Goal: Transaction & Acquisition: Purchase product/service

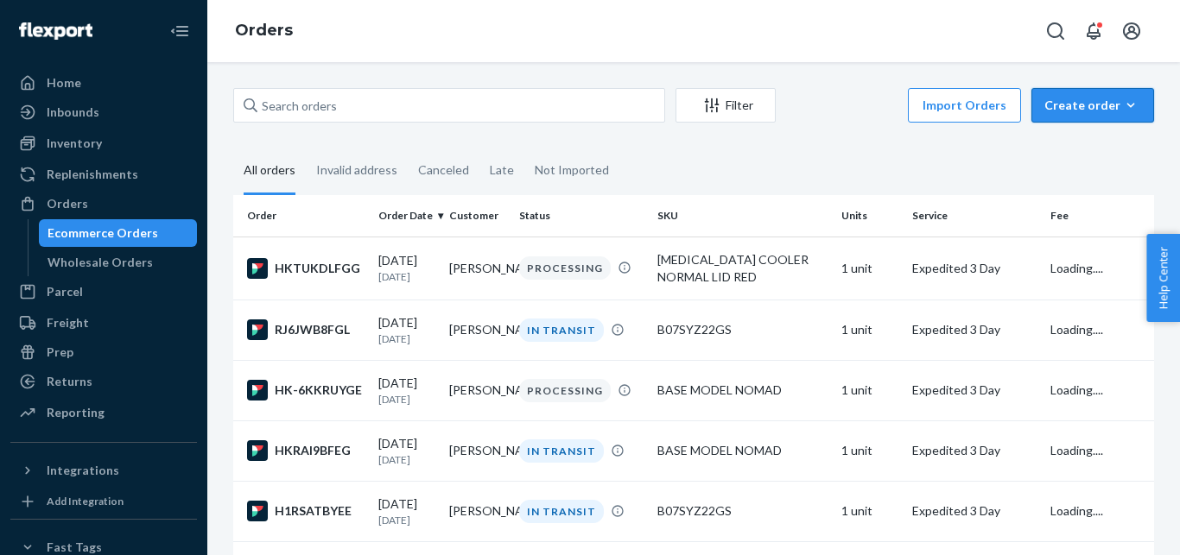
click at [1053, 111] on div "Create order" at bounding box center [1092, 105] width 97 height 17
click at [1040, 154] on button "Ecommerce order" at bounding box center [1119, 147] width 166 height 37
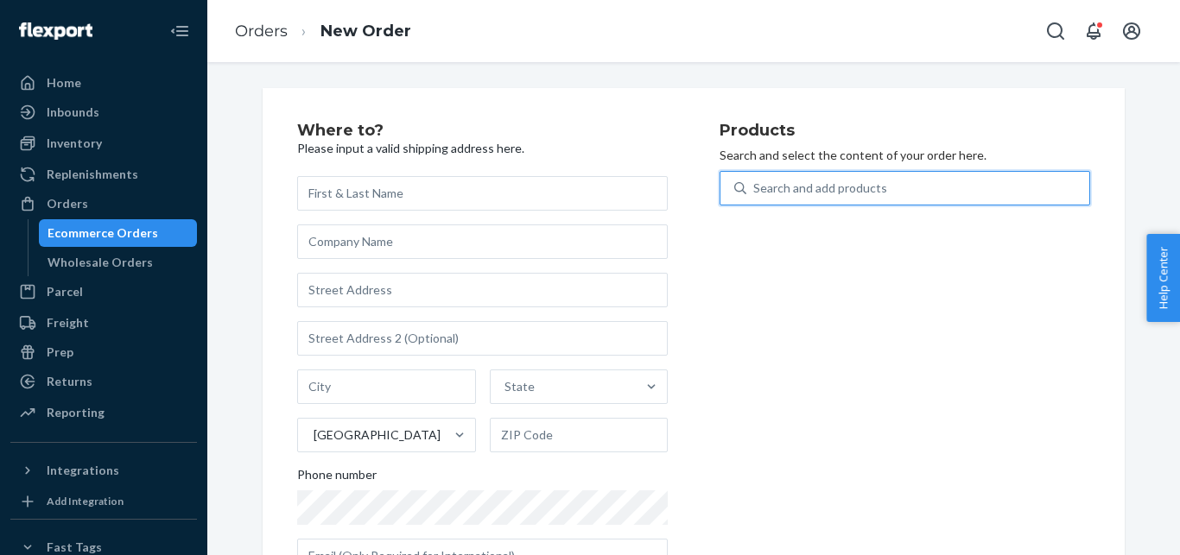
click at [917, 178] on div "Search and add products" at bounding box center [917, 188] width 343 height 31
click at [755, 180] on input "0 results available. Use Up and Down to choose options, press Enter to select t…" at bounding box center [754, 188] width 2 height 17
paste input "[MEDICAL_DATA] COOLER NORMAL LID RED"
type input "[MEDICAL_DATA] COOLER NORMAL LID RED"
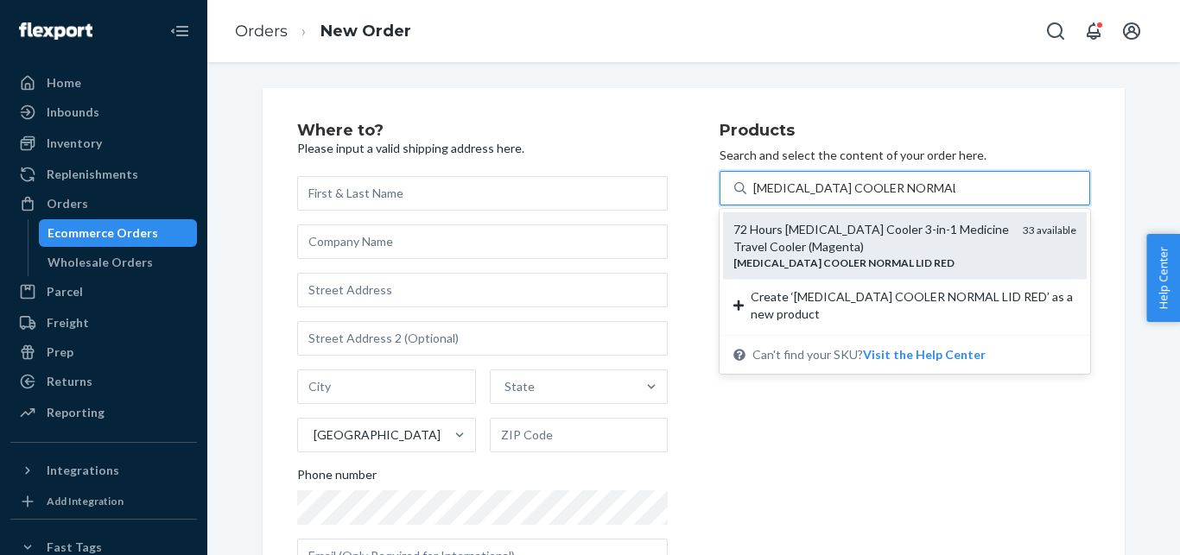
click at [790, 250] on div "72 Hours [MEDICAL_DATA] Cooler 3-in-1 Medicine Travel Cooler (Magenta)" at bounding box center [871, 238] width 276 height 35
click at [790, 197] on input "[MEDICAL_DATA] COOLER NORMAL LID RED" at bounding box center [854, 188] width 202 height 17
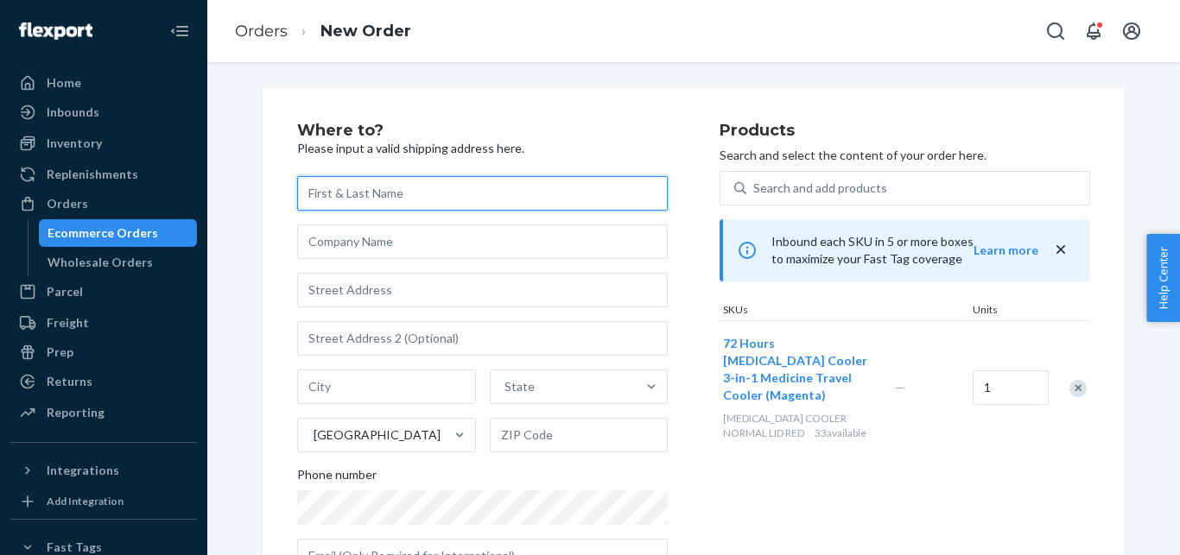
click at [328, 196] on input "text" at bounding box center [482, 193] width 371 height 35
paste input "[PERSON_NAME]"
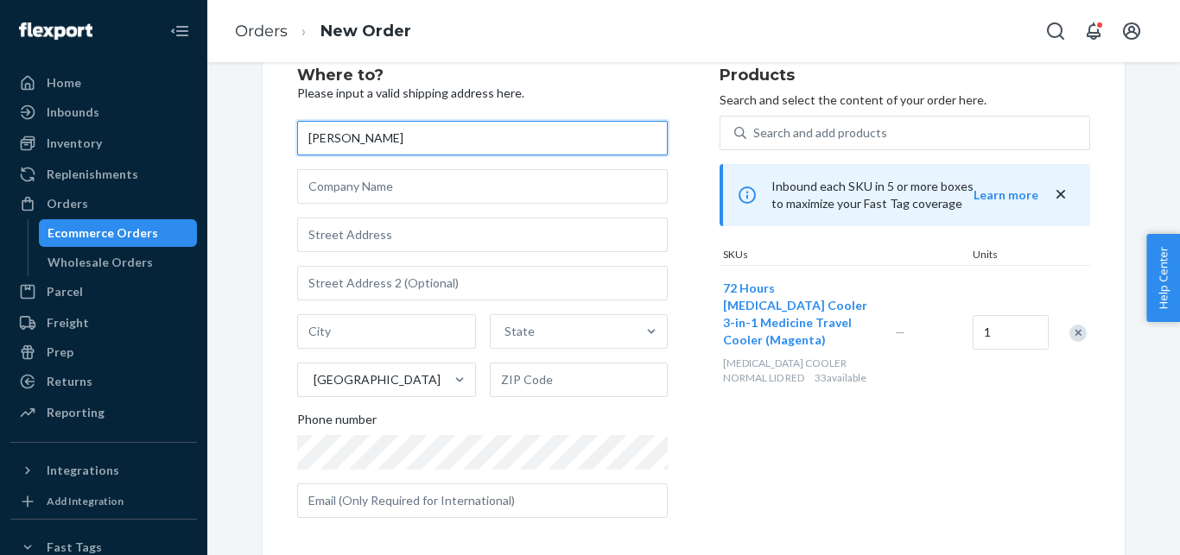
scroll to position [57, 0]
paste input "[PERSON_NAME]"
type input "[PERSON_NAME]"
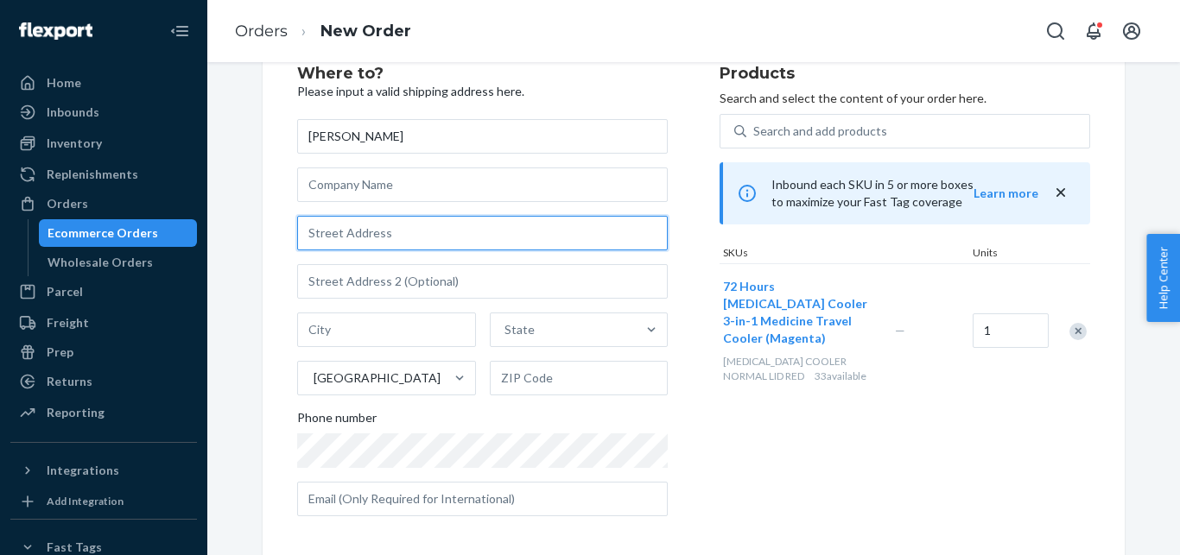
click at [393, 233] on input "text" at bounding box center [482, 233] width 371 height 35
paste input "[GEOGRAPHIC_DATA]"
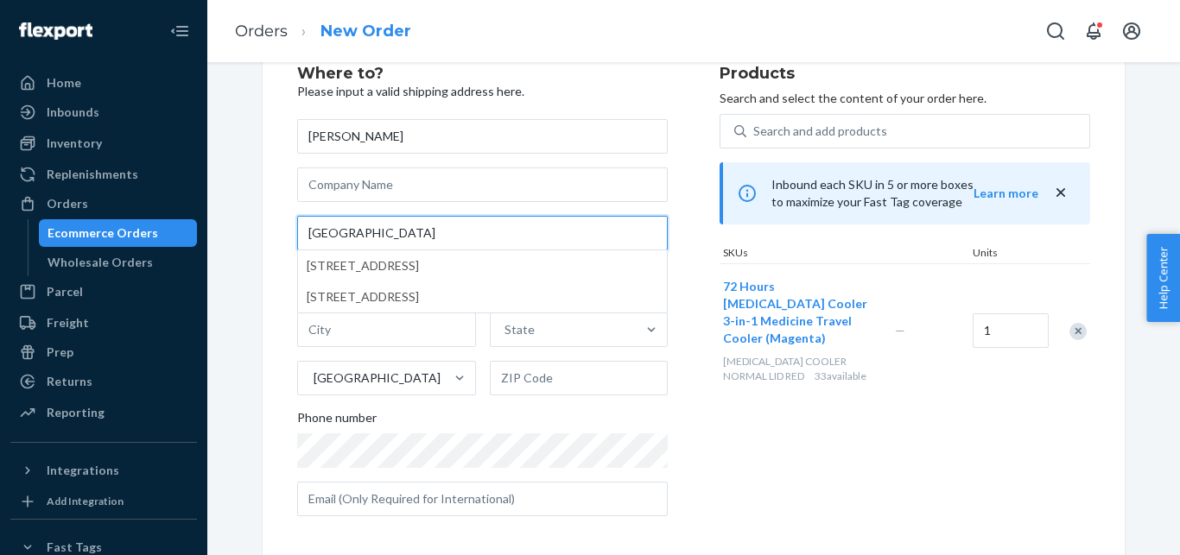
type input "[GEOGRAPHIC_DATA]"
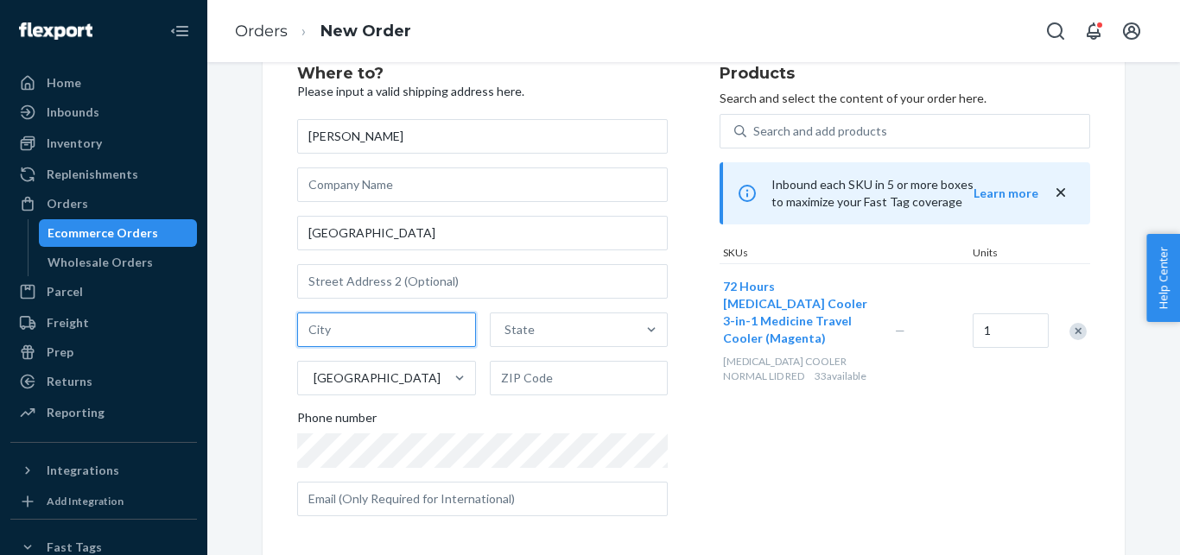
click at [353, 329] on input "text" at bounding box center [386, 330] width 179 height 35
paste input "[GEOGRAPHIC_DATA]"
type input "[GEOGRAPHIC_DATA]"
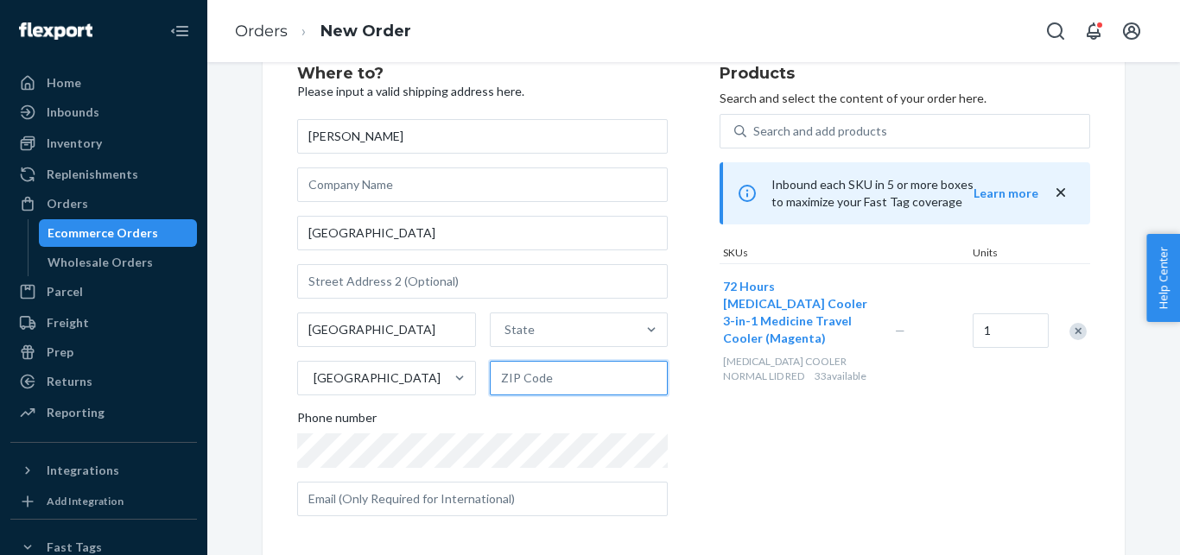
click at [534, 385] on input "text" at bounding box center [579, 378] width 179 height 35
paste input "99353"
type input "99353"
click at [554, 314] on div "State" at bounding box center [564, 330] width 146 height 35
click at [506, 321] on input "State" at bounding box center [506, 329] width 2 height 17
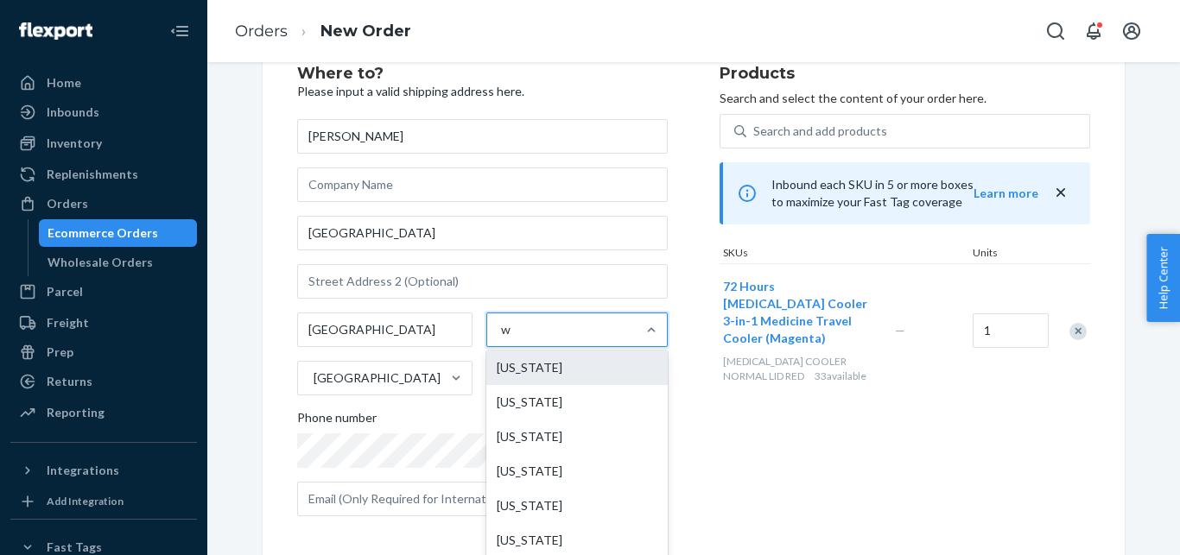
type input "wa"
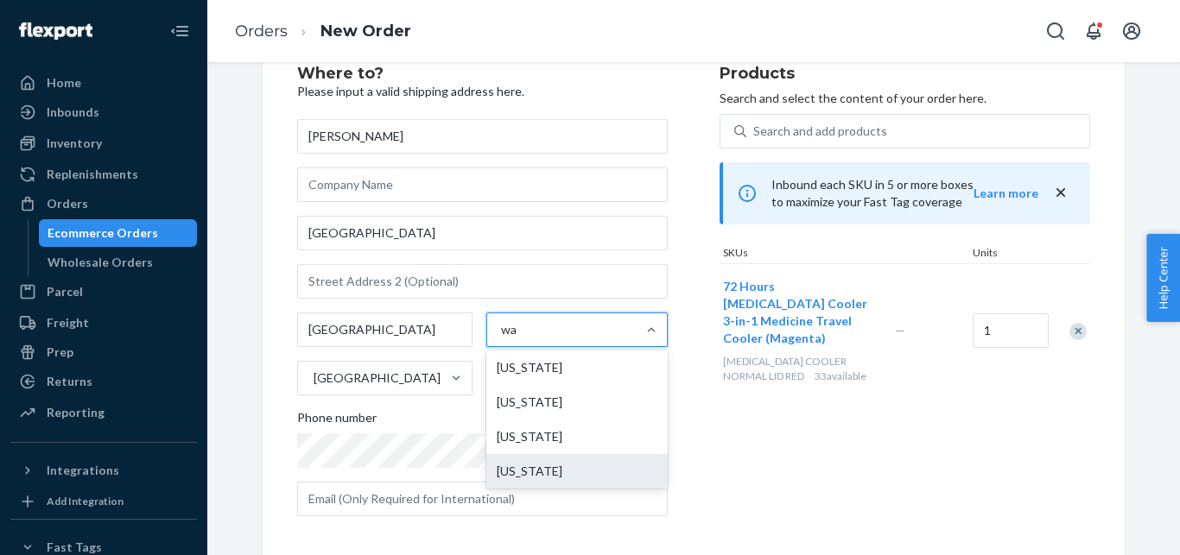
click at [543, 477] on div "[US_STATE]" at bounding box center [576, 471] width 181 height 35
click at [518, 339] on input "wa" at bounding box center [509, 329] width 17 height 17
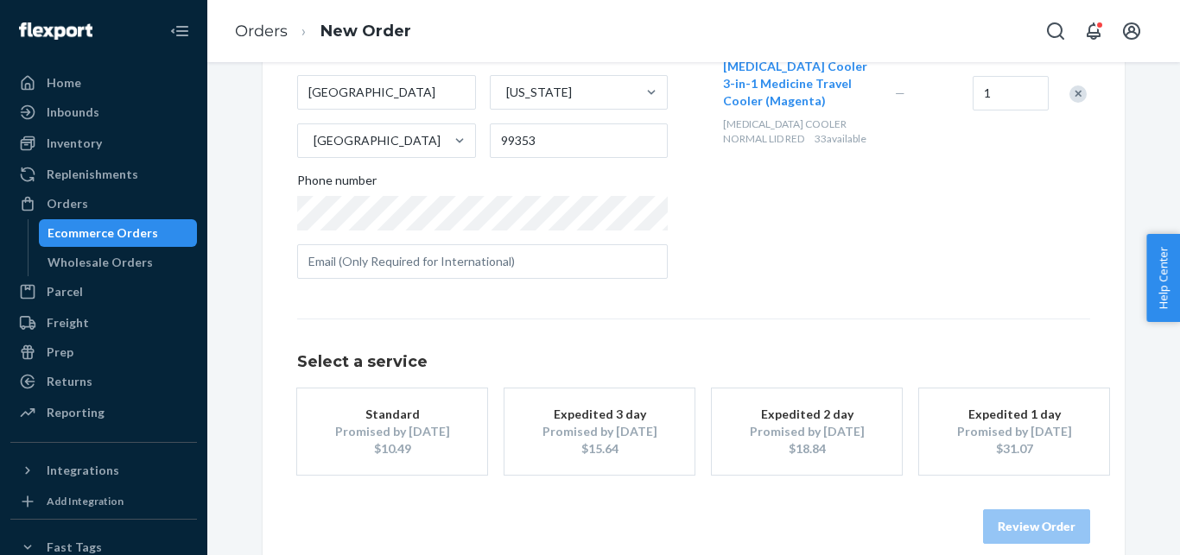
scroll to position [296, 0]
click at [593, 420] on div "Expedited 3 day" at bounding box center [599, 412] width 138 height 17
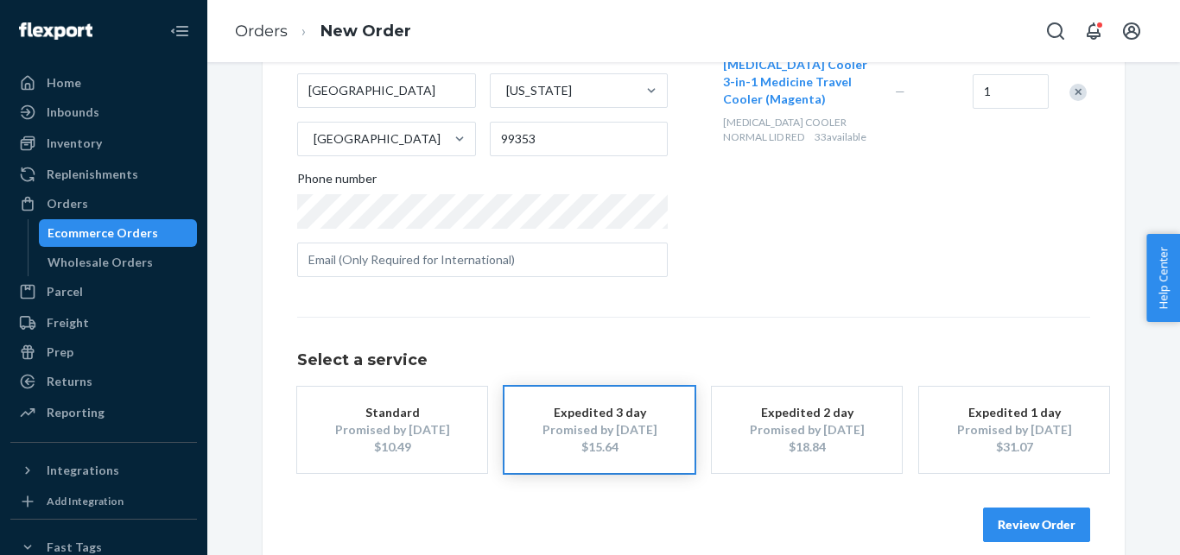
click at [1060, 518] on button "Review Order" at bounding box center [1036, 525] width 107 height 35
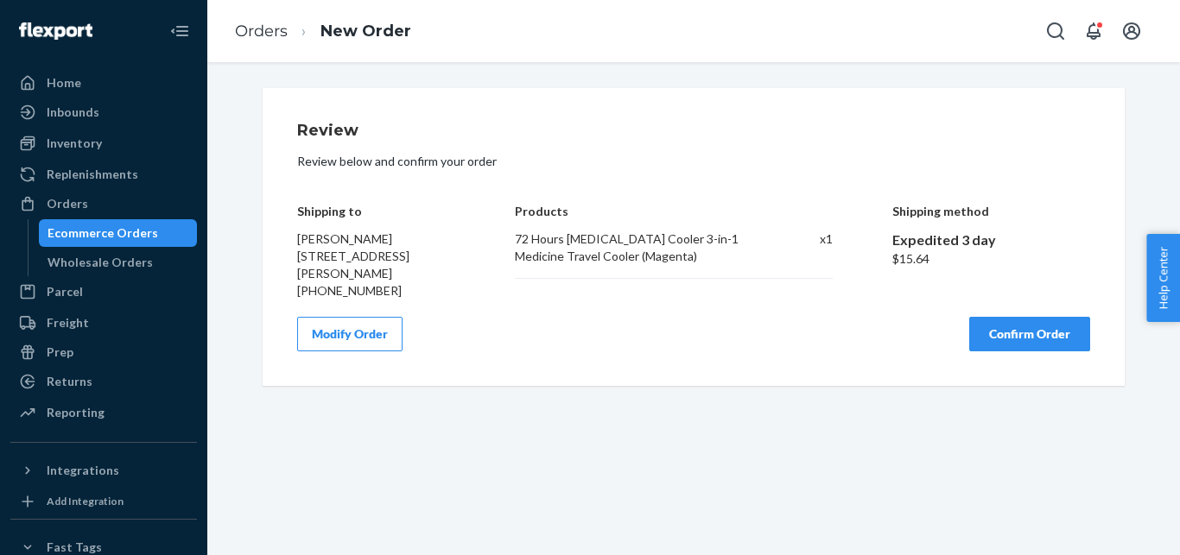
scroll to position [0, 0]
click at [1006, 340] on button "Confirm Order" at bounding box center [1029, 334] width 121 height 35
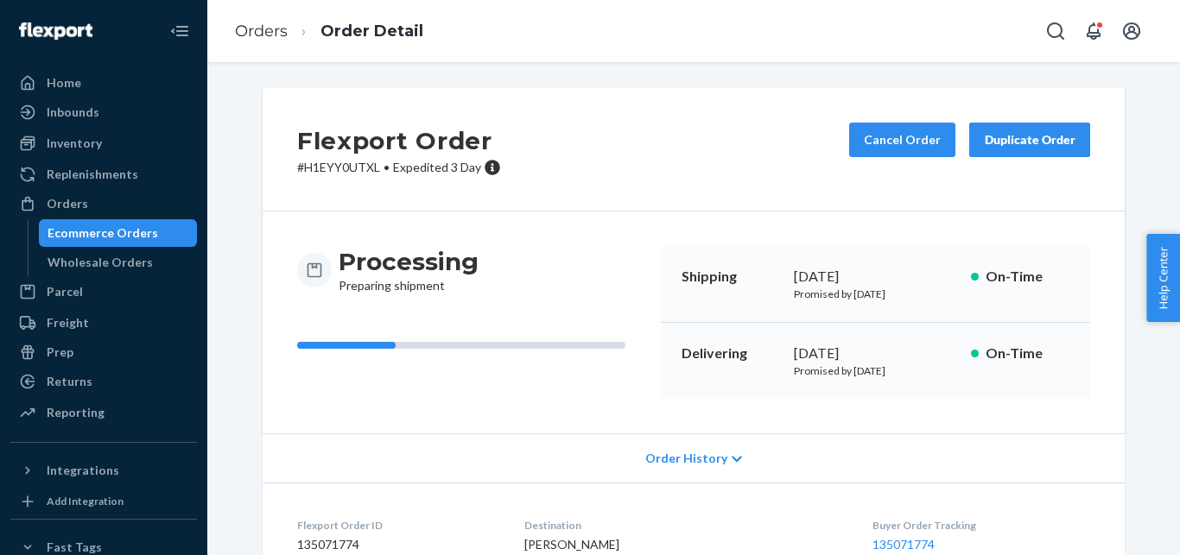
drag, startPoint x: 787, startPoint y: 373, endPoint x: 922, endPoint y: 377, distance: 134.8
click at [922, 377] on p "Promised by [DATE]" at bounding box center [875, 371] width 163 height 15
copy p "Promised by [DATE]"
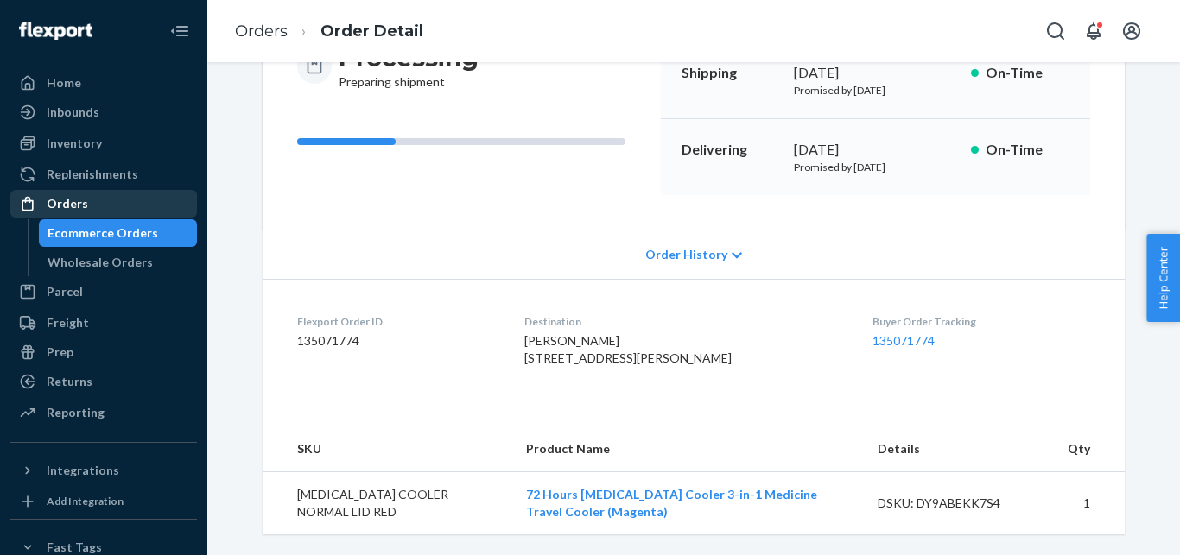
click at [78, 193] on div "Orders" at bounding box center [103, 204] width 183 height 24
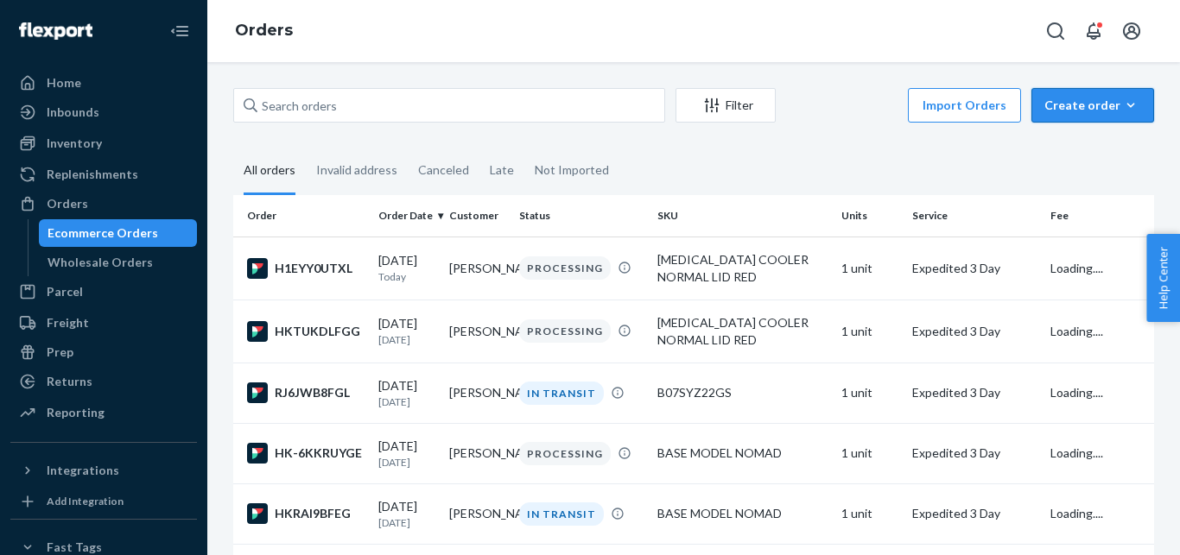
click at [1090, 90] on button "Create order Ecommerce order Removal order" at bounding box center [1092, 105] width 123 height 35
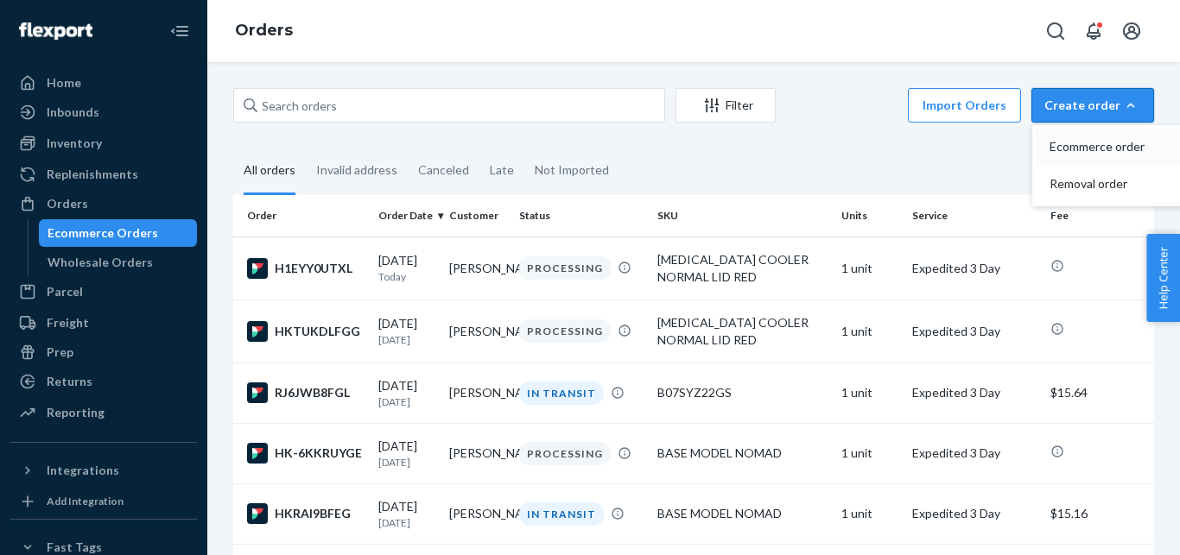
click at [1067, 142] on span "Ecommerce order" at bounding box center [1103, 147] width 107 height 12
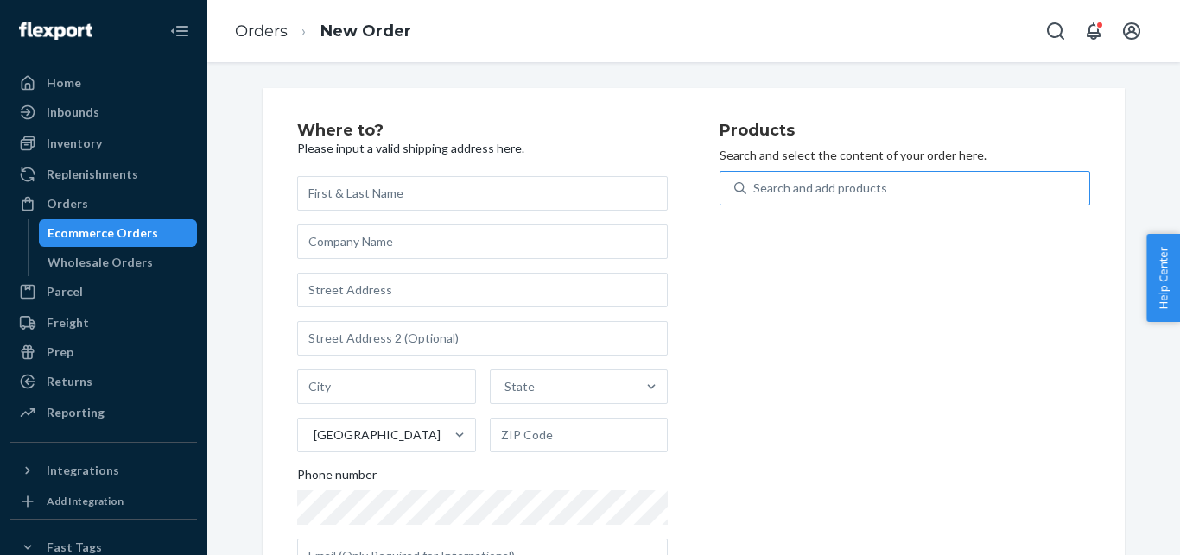
click at [806, 176] on div "Search and add products" at bounding box center [917, 188] width 343 height 31
click at [755, 180] on input "Search and add products" at bounding box center [754, 188] width 2 height 17
paste input "BIG COOLER WITH BIOGEL ONLY"
type input "BIG COOLER WITH BIOGEL ONLY"
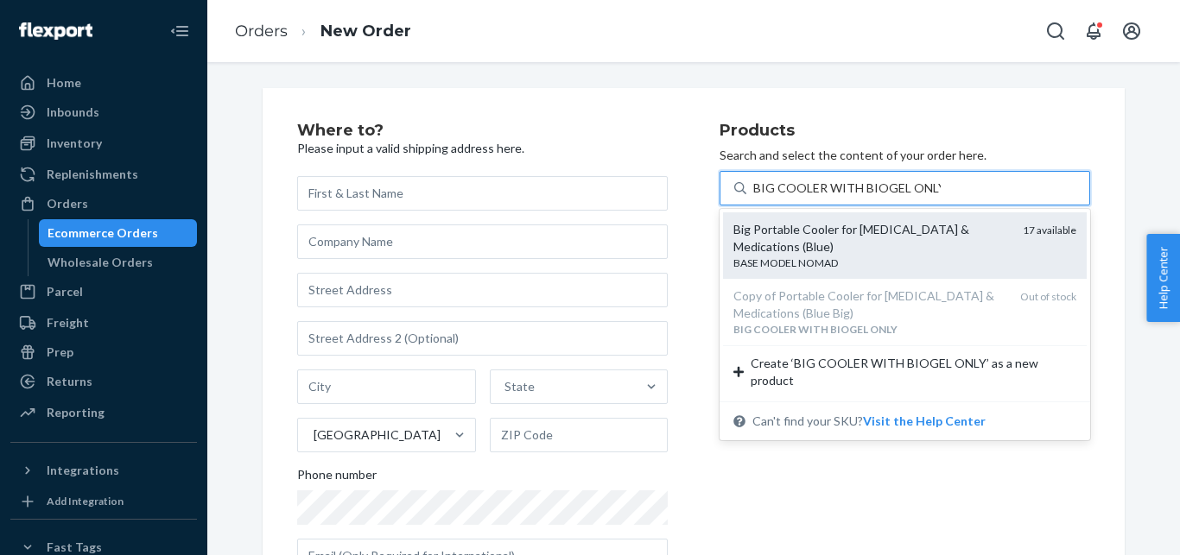
click at [797, 233] on div "Big Portable Cooler for [MEDICAL_DATA] & Medications (Blue)" at bounding box center [871, 238] width 276 height 35
click at [797, 197] on input "BIG COOLER WITH BIOGEL ONLY" at bounding box center [846, 188] width 187 height 17
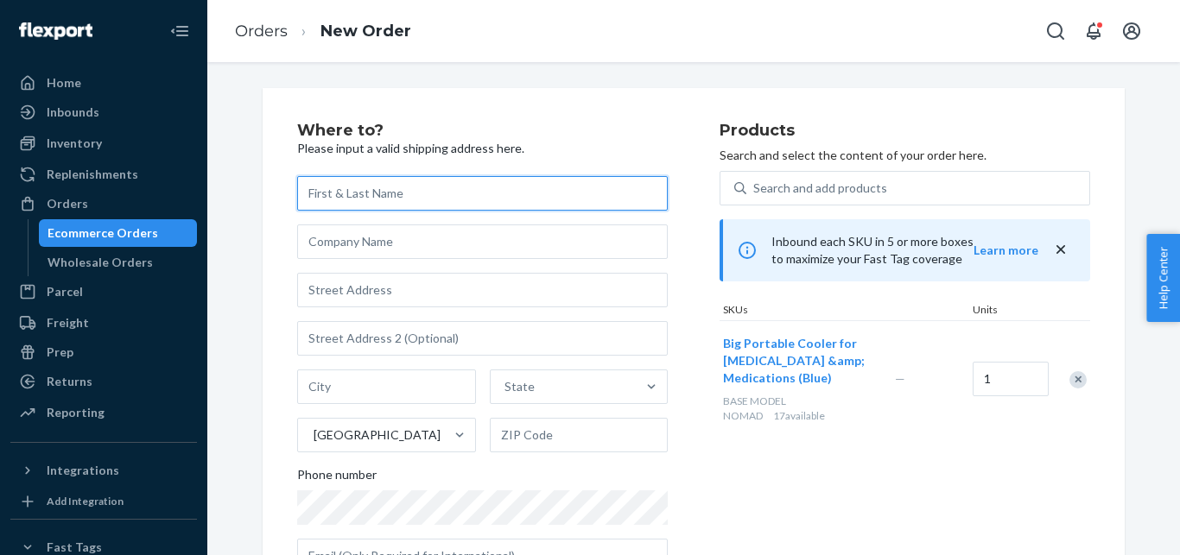
click at [389, 203] on input "text" at bounding box center [482, 193] width 371 height 35
paste input "[PERSON_NAME]"
type input "[PERSON_NAME]"
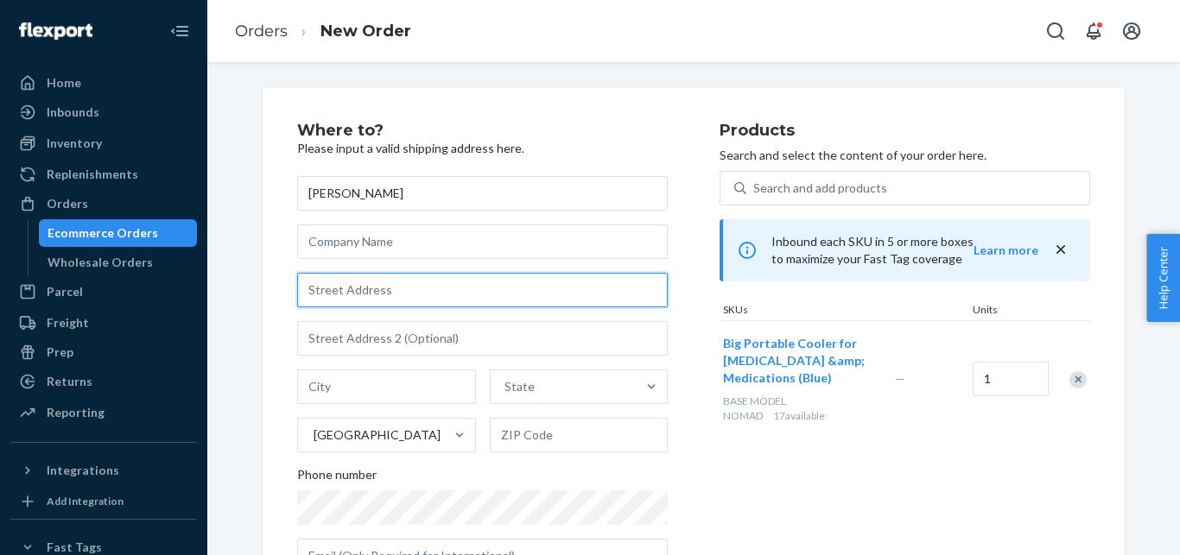
click at [381, 282] on input "text" at bounding box center [482, 290] width 371 height 35
paste input "[STREET_ADDRESS][PERSON_NAME]"
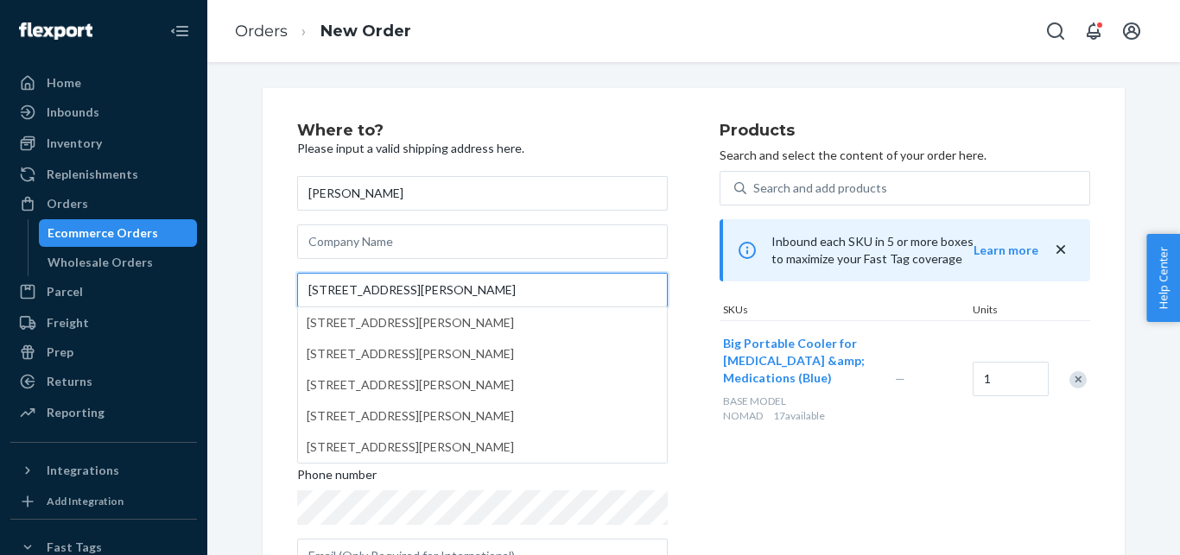
type input "[STREET_ADDRESS][PERSON_NAME]"
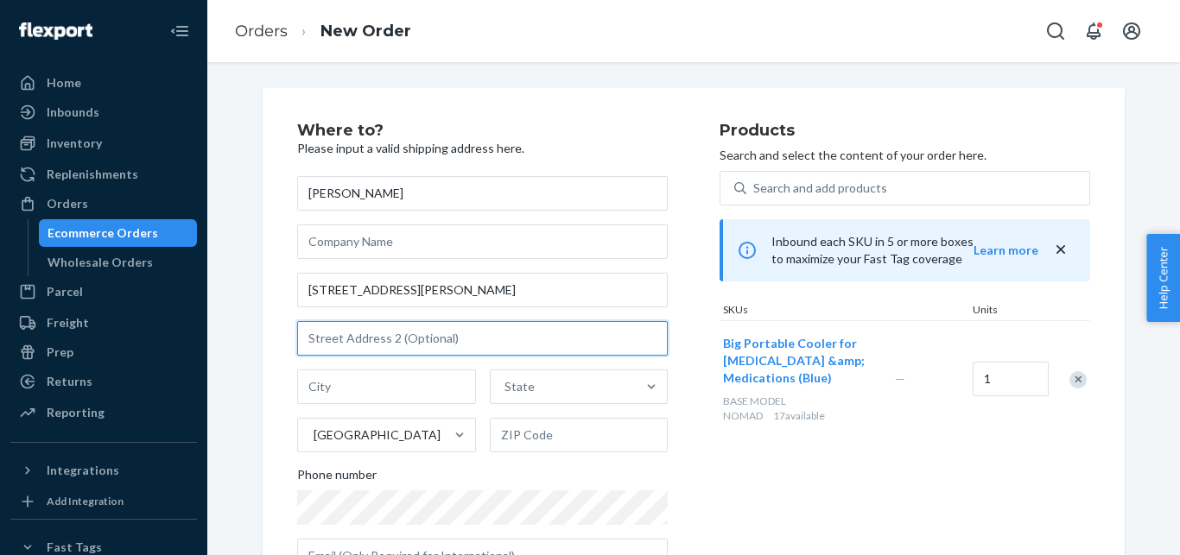
click at [332, 332] on input "text" at bounding box center [482, 338] width 371 height 35
paste input "APT 2"
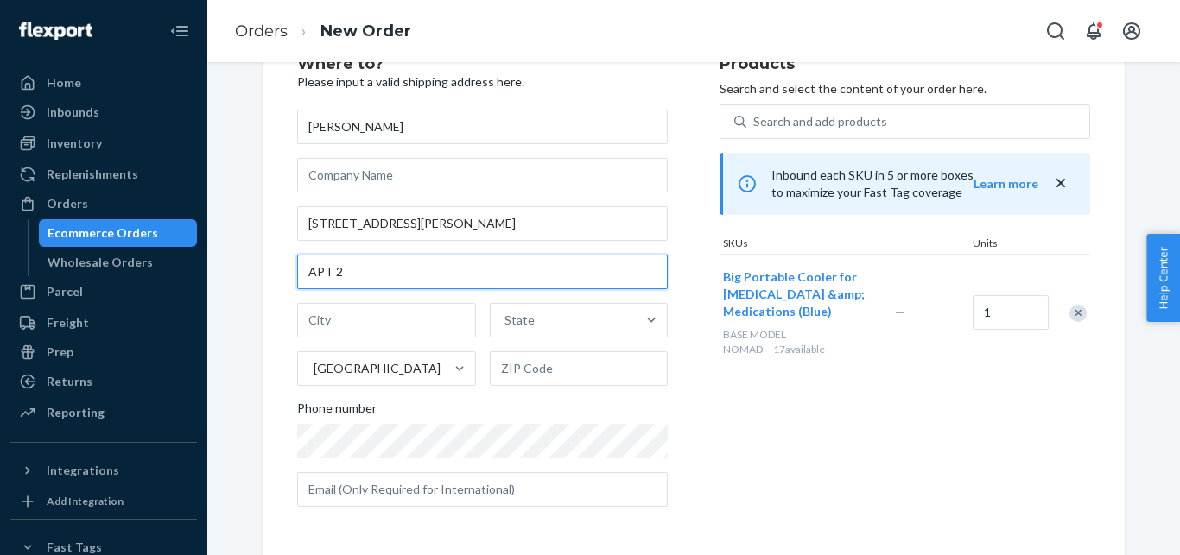
type input "APT 2"
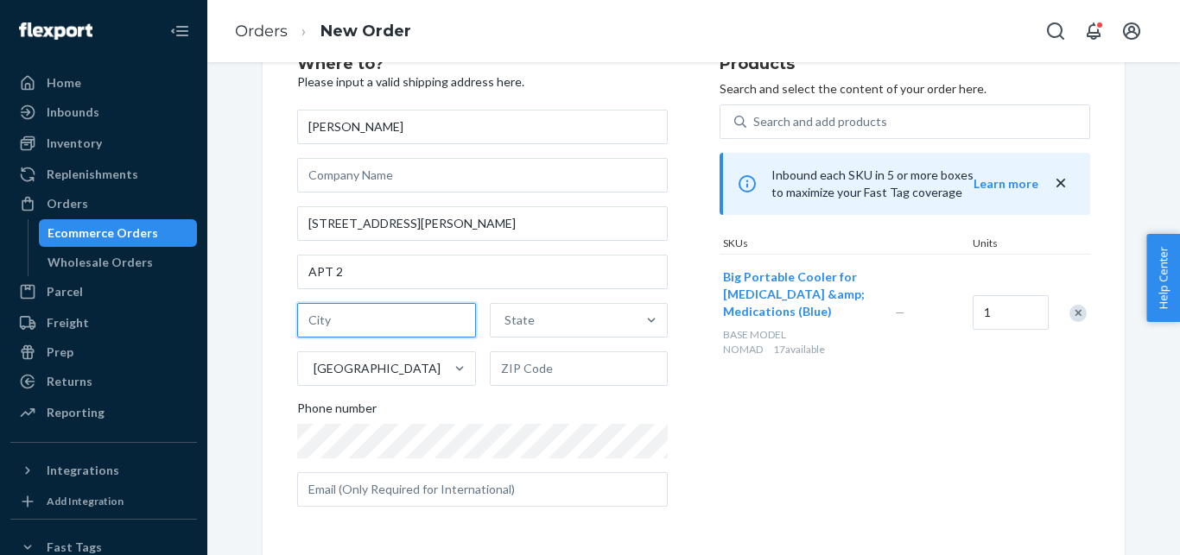
click at [411, 314] on input "text" at bounding box center [386, 320] width 179 height 35
paste input "[GEOGRAPHIC_DATA]"
type input "[GEOGRAPHIC_DATA]"
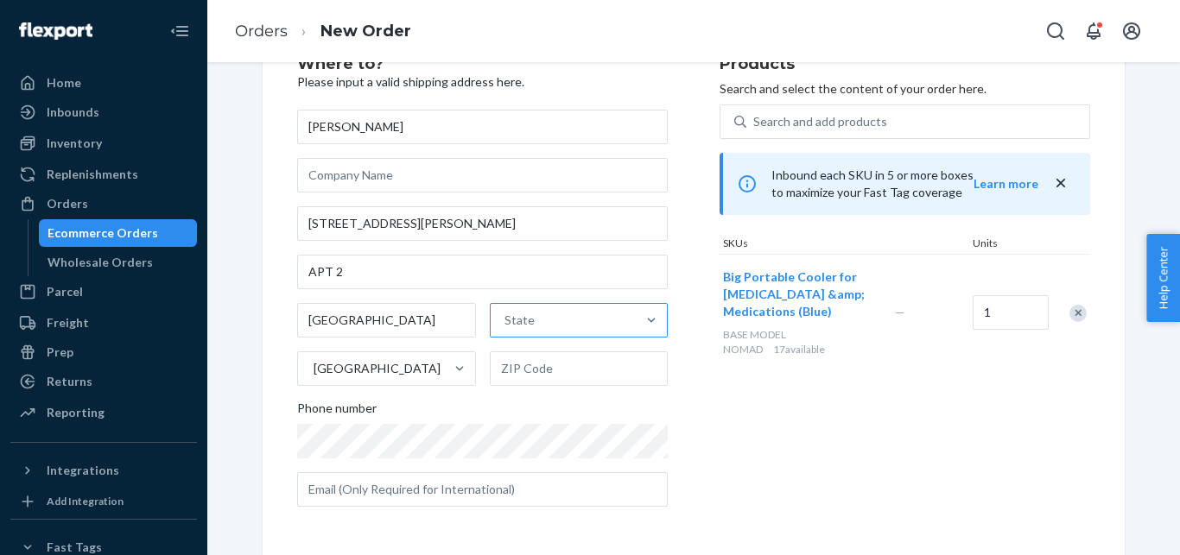
click at [510, 310] on div "State" at bounding box center [564, 320] width 146 height 35
click at [506, 312] on input "State" at bounding box center [506, 320] width 2 height 17
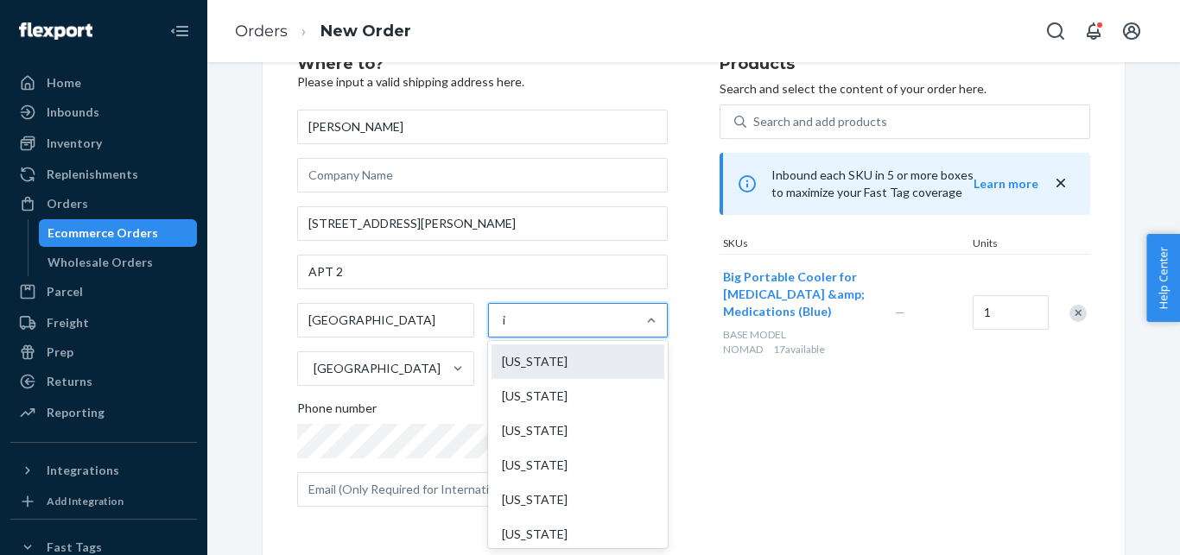
type input "il"
click at [524, 355] on div "[US_STATE]" at bounding box center [577, 362] width 175 height 35
click at [509, 329] on input "il" at bounding box center [505, 320] width 8 height 17
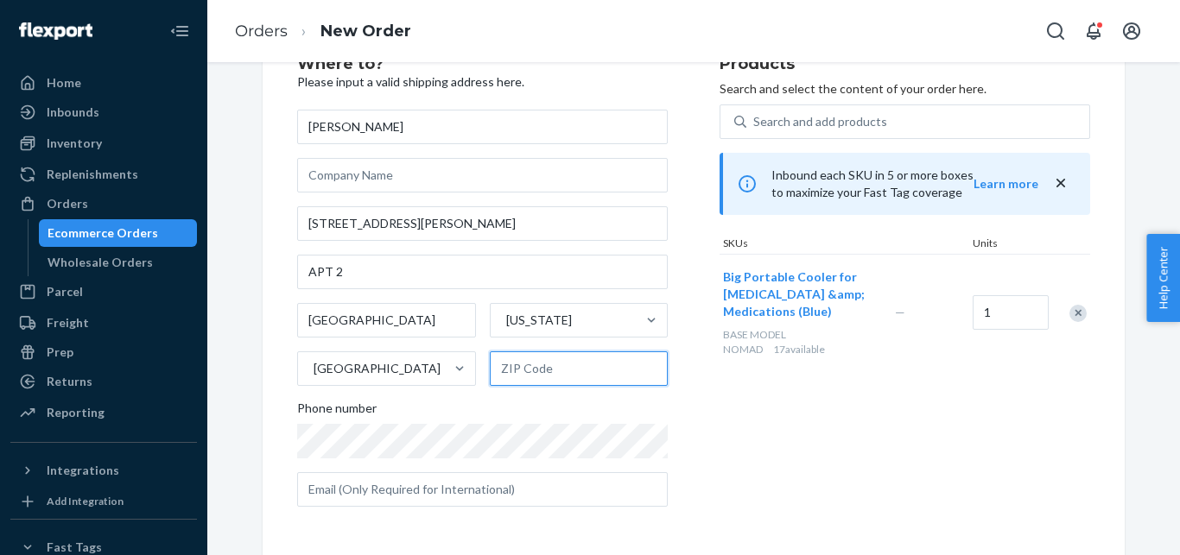
click at [529, 361] on input "text" at bounding box center [579, 369] width 179 height 35
paste input "60613"
type input "60613"
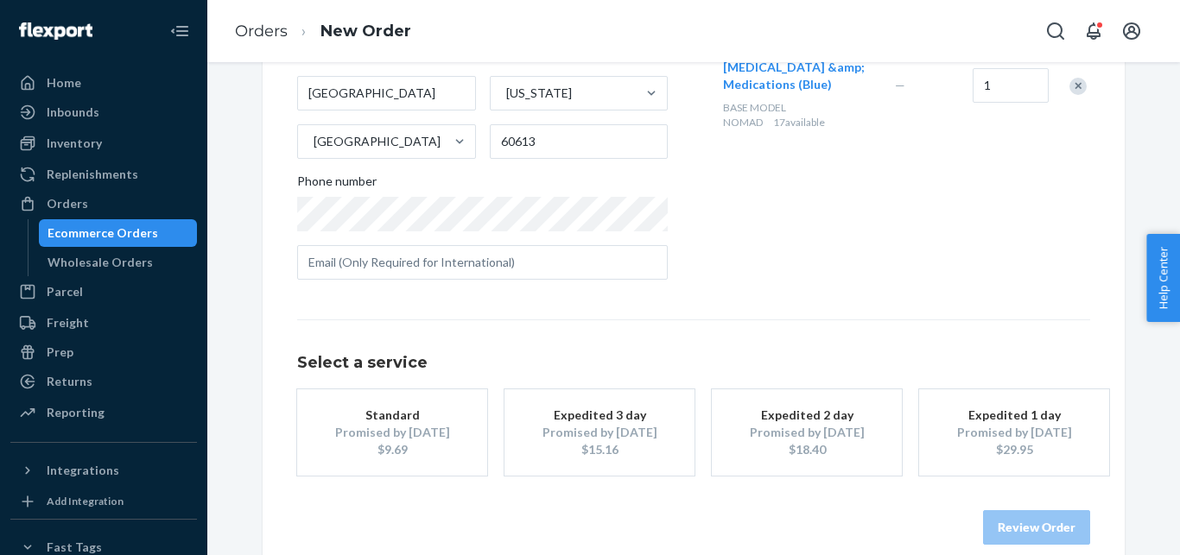
scroll to position [318, 0]
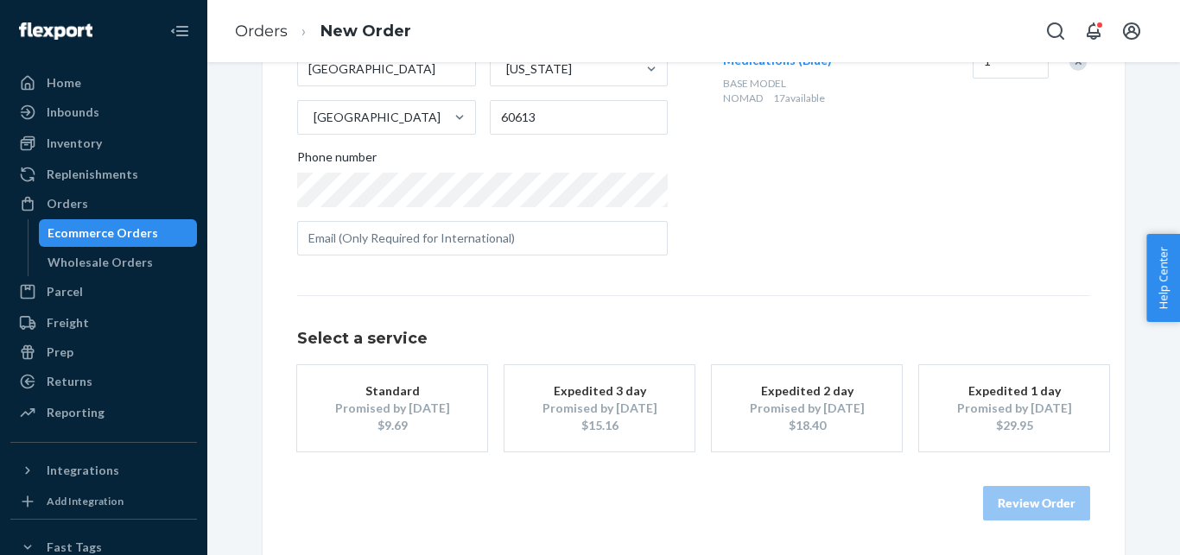
click at [606, 390] on div "Expedited 3 day" at bounding box center [599, 391] width 138 height 17
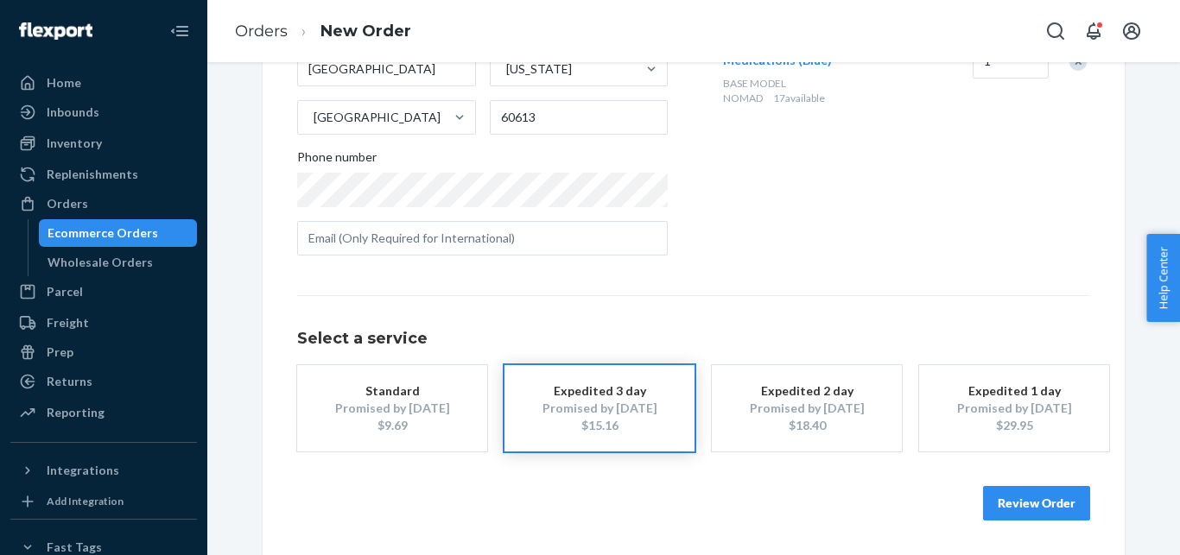
click at [992, 502] on button "Review Order" at bounding box center [1036, 503] width 107 height 35
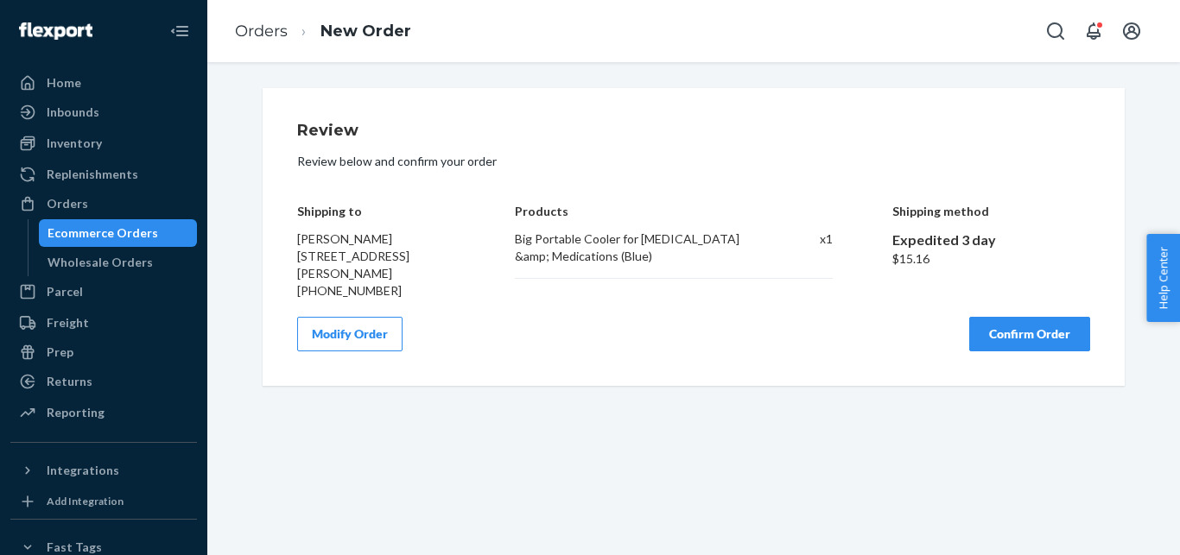
scroll to position [0, 0]
drag, startPoint x: 1046, startPoint y: 368, endPoint x: 1036, endPoint y: 358, distance: 14.7
click at [1036, 352] on button "Confirm Order" at bounding box center [1029, 334] width 121 height 35
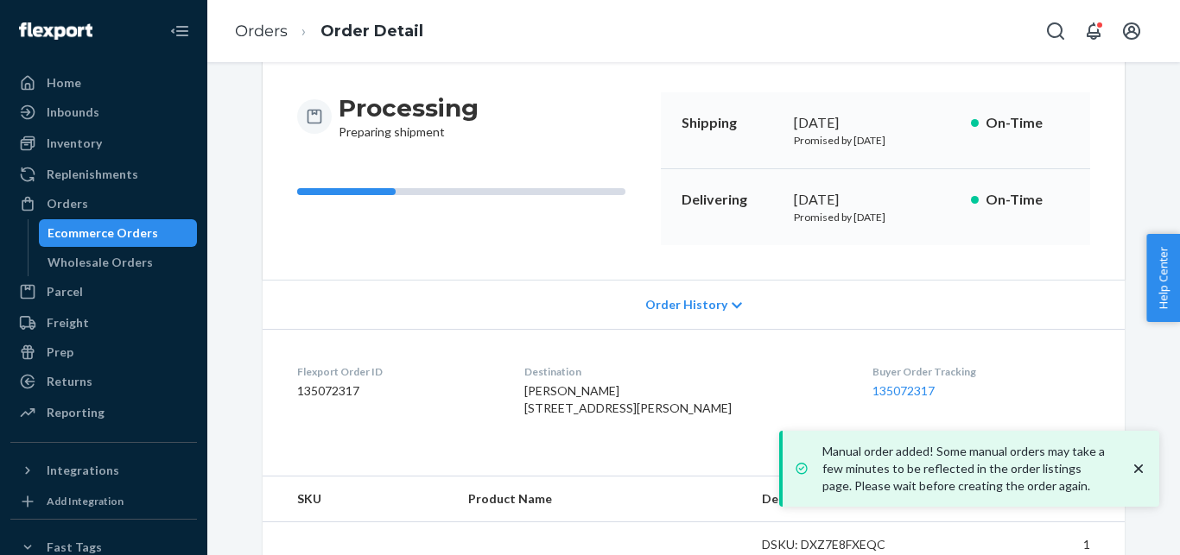
scroll to position [155, 0]
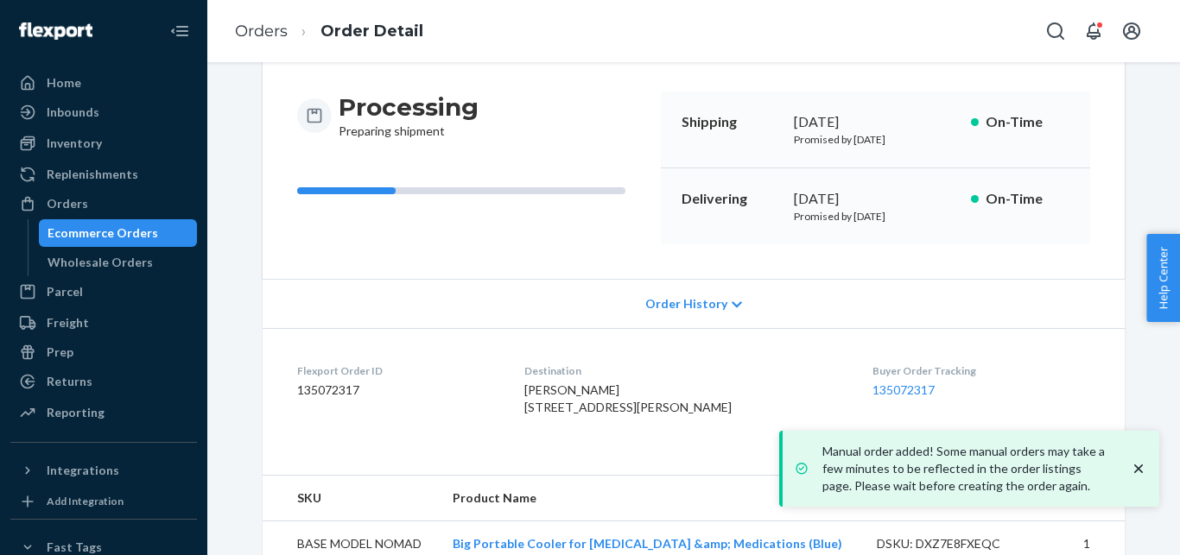
drag, startPoint x: 784, startPoint y: 218, endPoint x: 923, endPoint y: 229, distance: 139.5
click at [923, 229] on div "Delivering [DATE] Promised by [DATE] On-Time" at bounding box center [875, 206] width 429 height 76
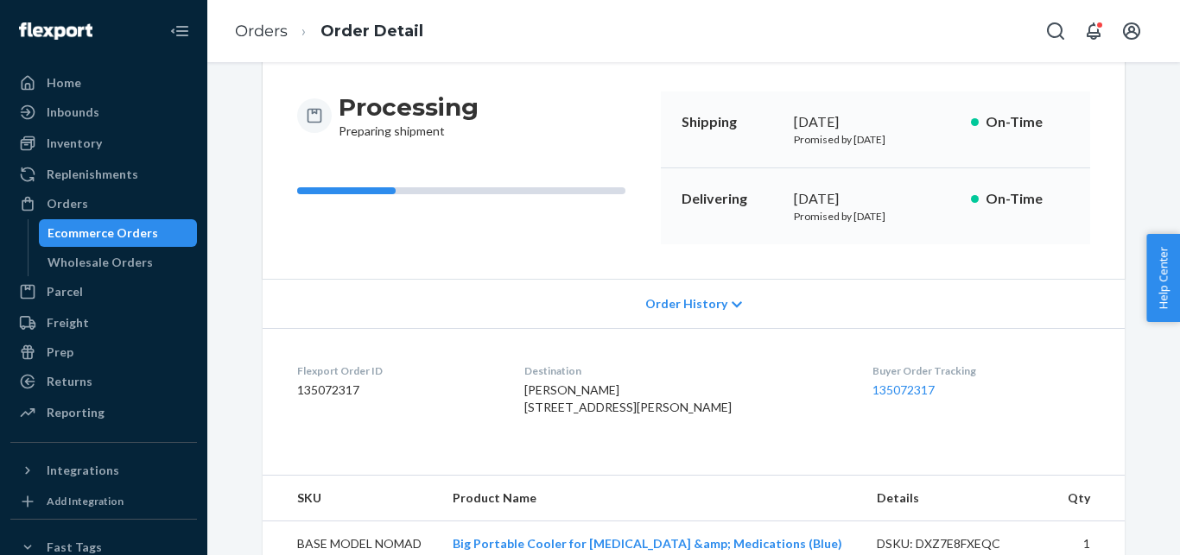
copy p "Promised by [DATE]"
